Goal: Find specific page/section: Find specific page/section

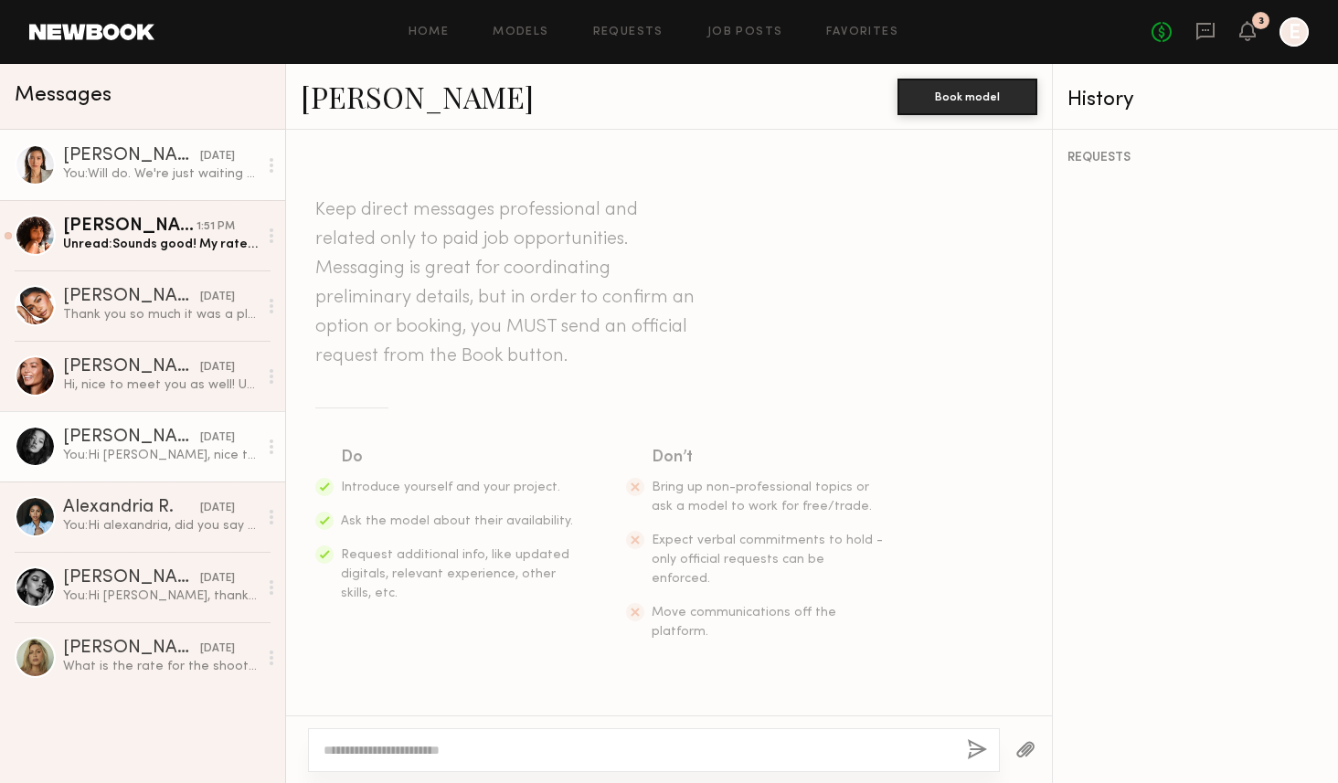
scroll to position [1923, 0]
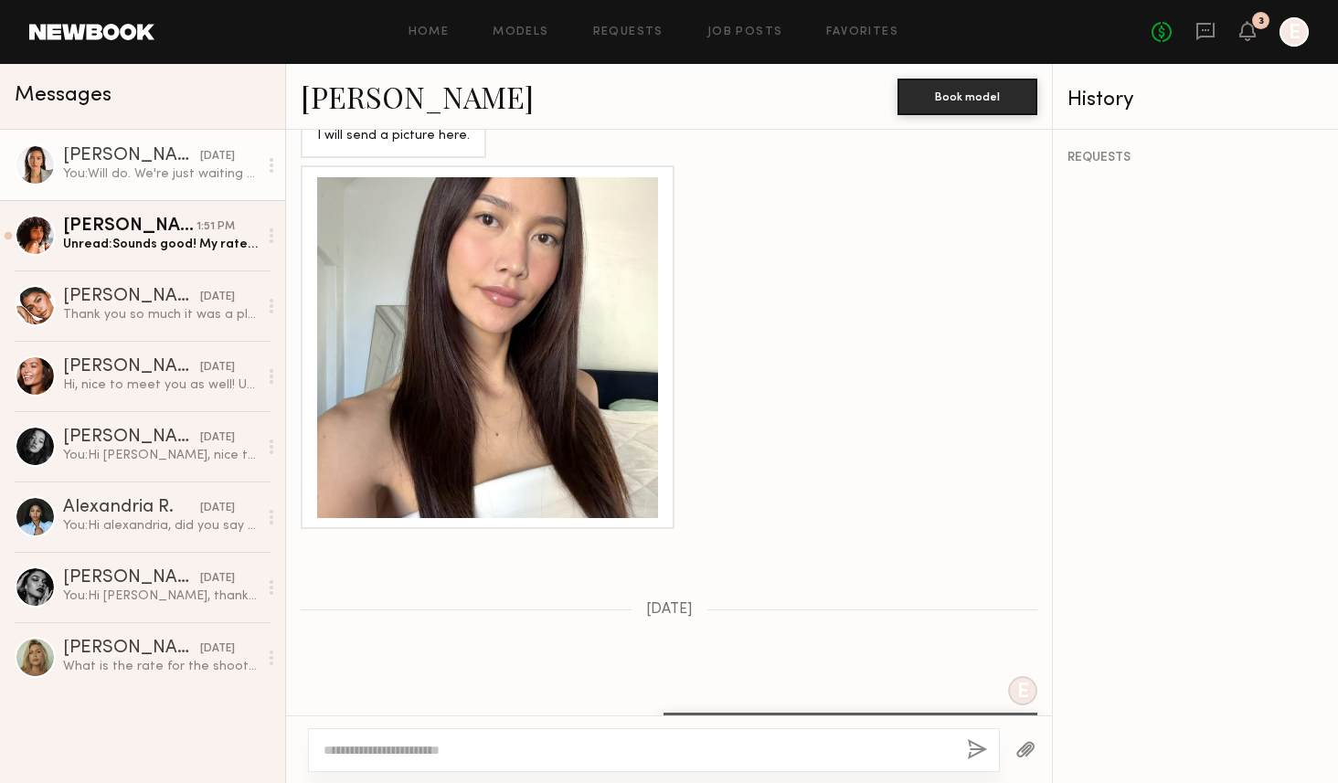
click at [47, 160] on div at bounding box center [35, 164] width 41 height 41
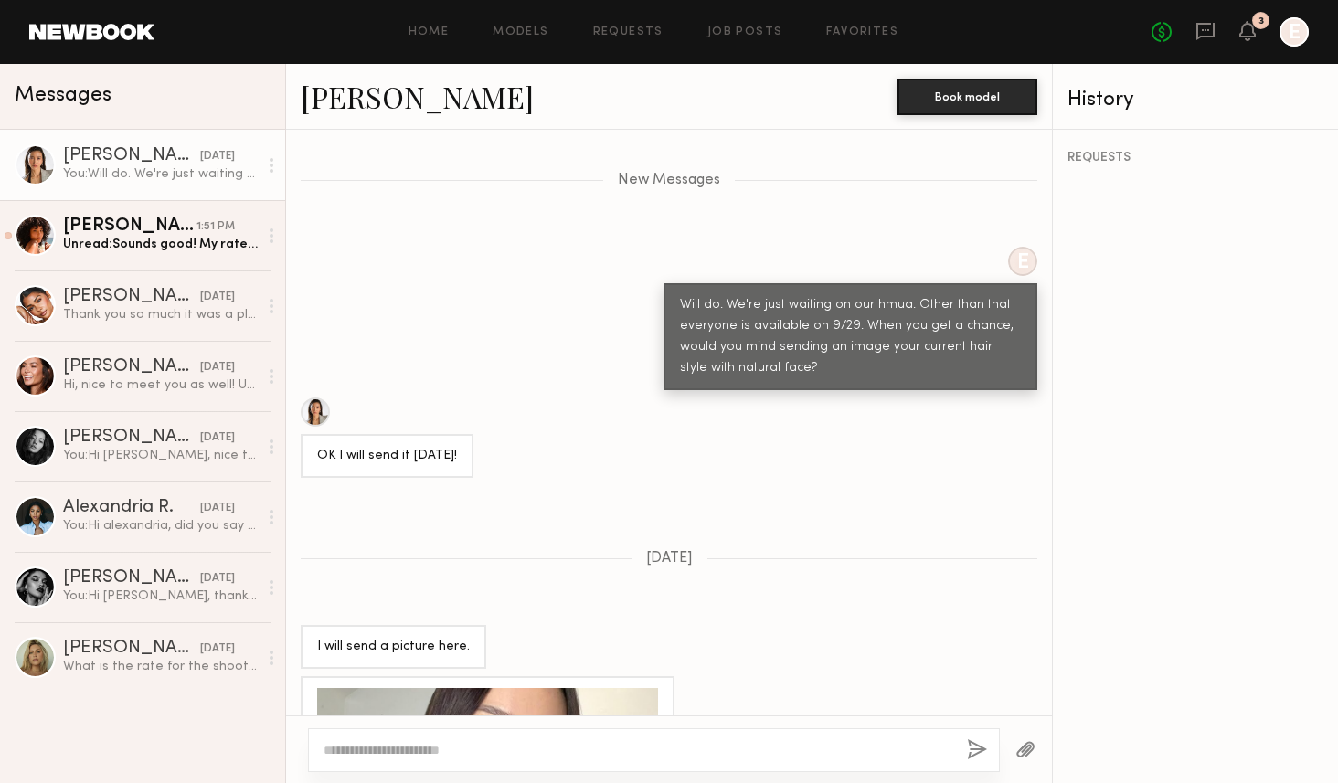
scroll to position [1298, 0]
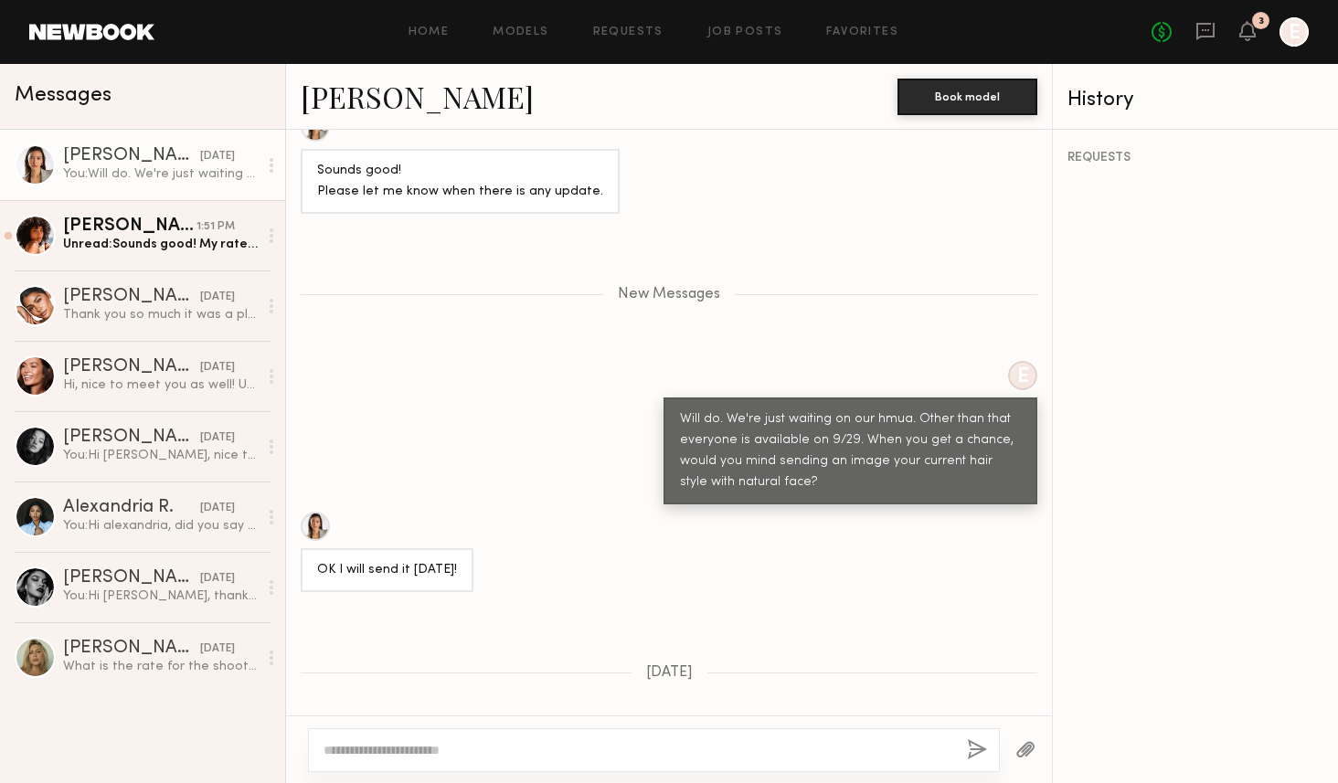
click at [322, 512] on div at bounding box center [315, 526] width 29 height 29
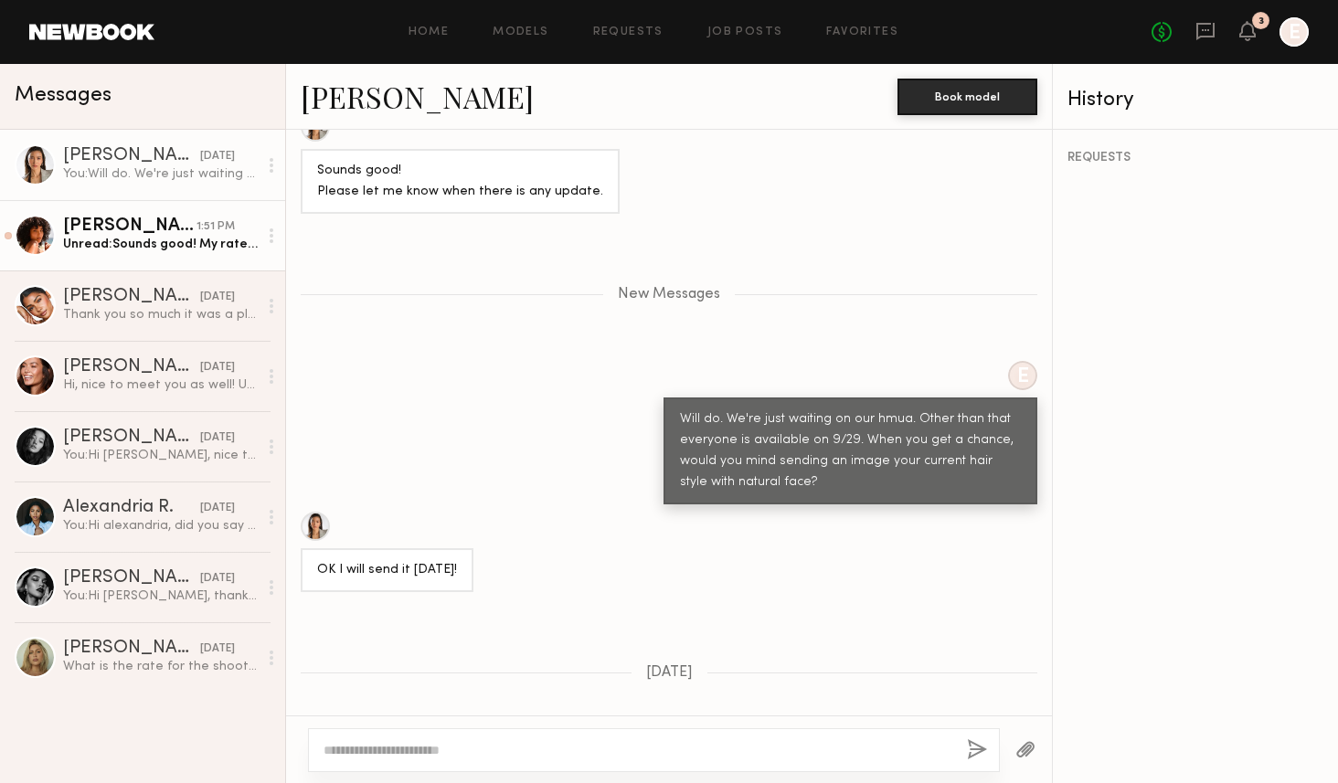
click at [80, 233] on div "Emely M." at bounding box center [129, 227] width 133 height 18
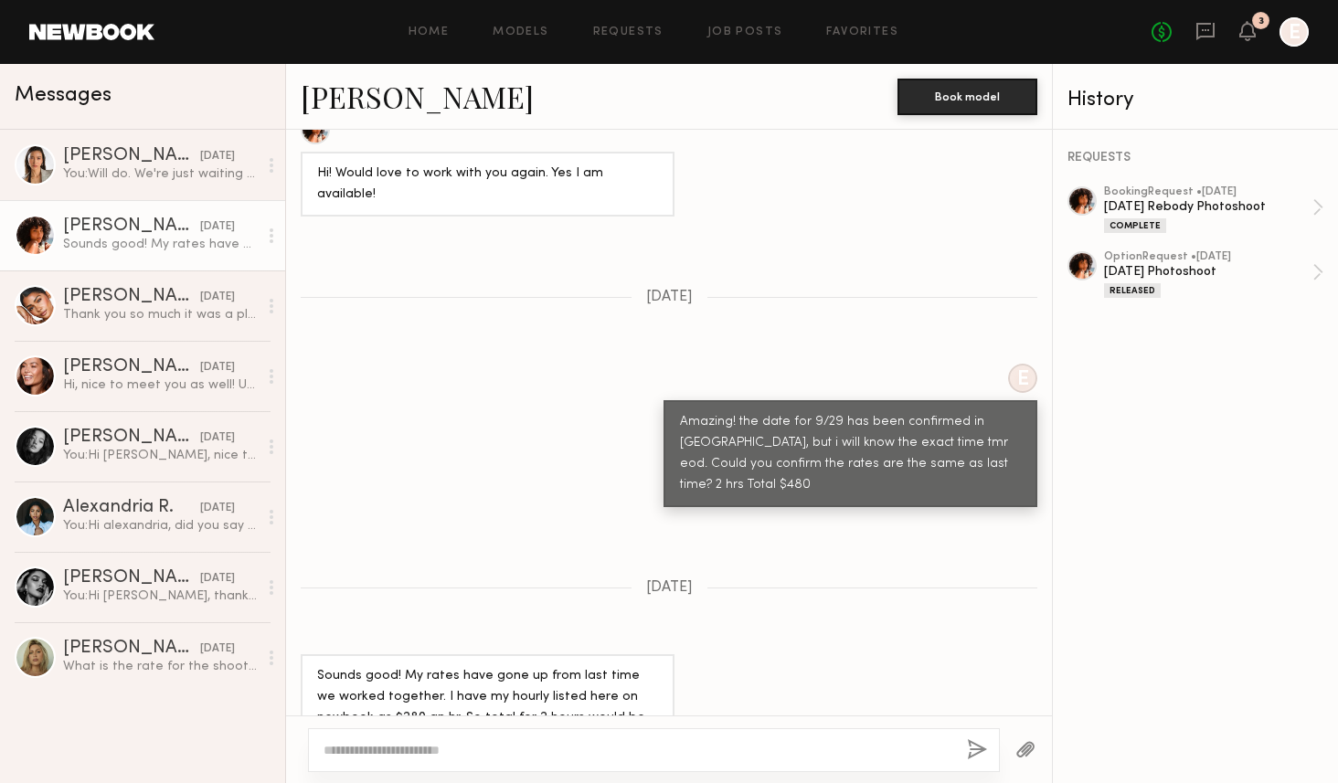
scroll to position [1310, 0]
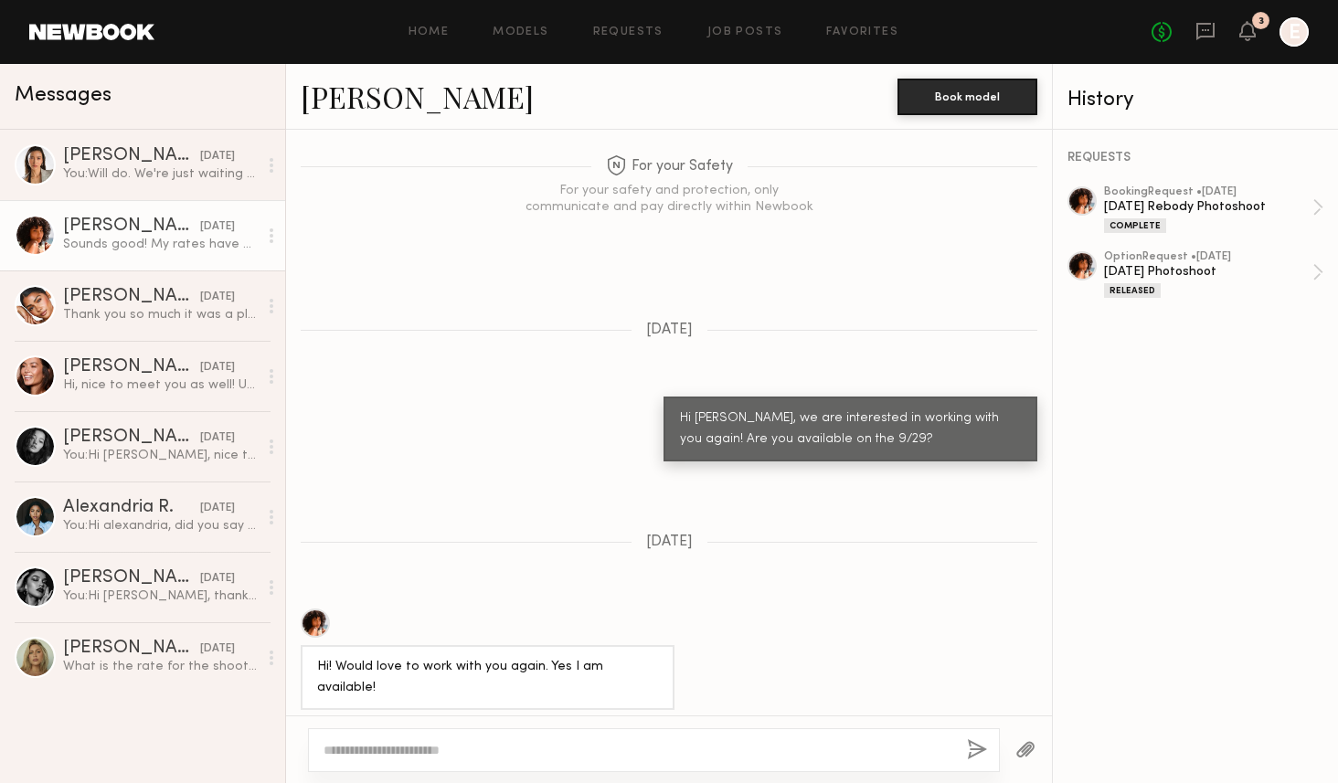
click at [319, 618] on div at bounding box center [315, 623] width 29 height 29
click at [316, 622] on div at bounding box center [315, 623] width 29 height 29
